Goal: Navigation & Orientation: Understand site structure

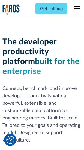
scroll to position [82, 0]
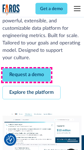
click at [27, 75] on link "Request a demo" at bounding box center [26, 74] width 48 height 13
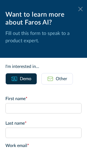
click at [78, 9] on icon at bounding box center [80, 9] width 4 height 4
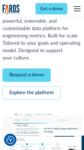
scroll to position [100, 0]
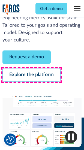
click at [31, 75] on link "Explore the platform" at bounding box center [31, 74] width 58 height 13
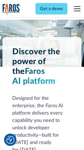
scroll to position [4146, 0]
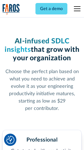
scroll to position [865, 0]
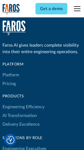
click at [11, 75] on link "Platform" at bounding box center [10, 74] width 17 height 9
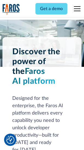
scroll to position [4321, 0]
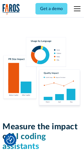
scroll to position [3399, 0]
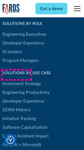
click at [16, 105] on link "DORA Metrics" at bounding box center [16, 109] width 28 height 9
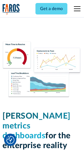
scroll to position [2411, 0]
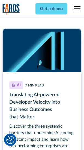
scroll to position [2439, 0]
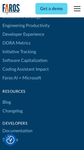
click at [13, 106] on link "Changelog" at bounding box center [12, 110] width 20 height 9
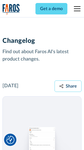
scroll to position [6674, 0]
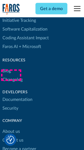
click at [11, 127] on link "About us" at bounding box center [10, 131] width 17 height 9
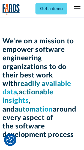
scroll to position [1884, 0]
